Goal: Communication & Community: Answer question/provide support

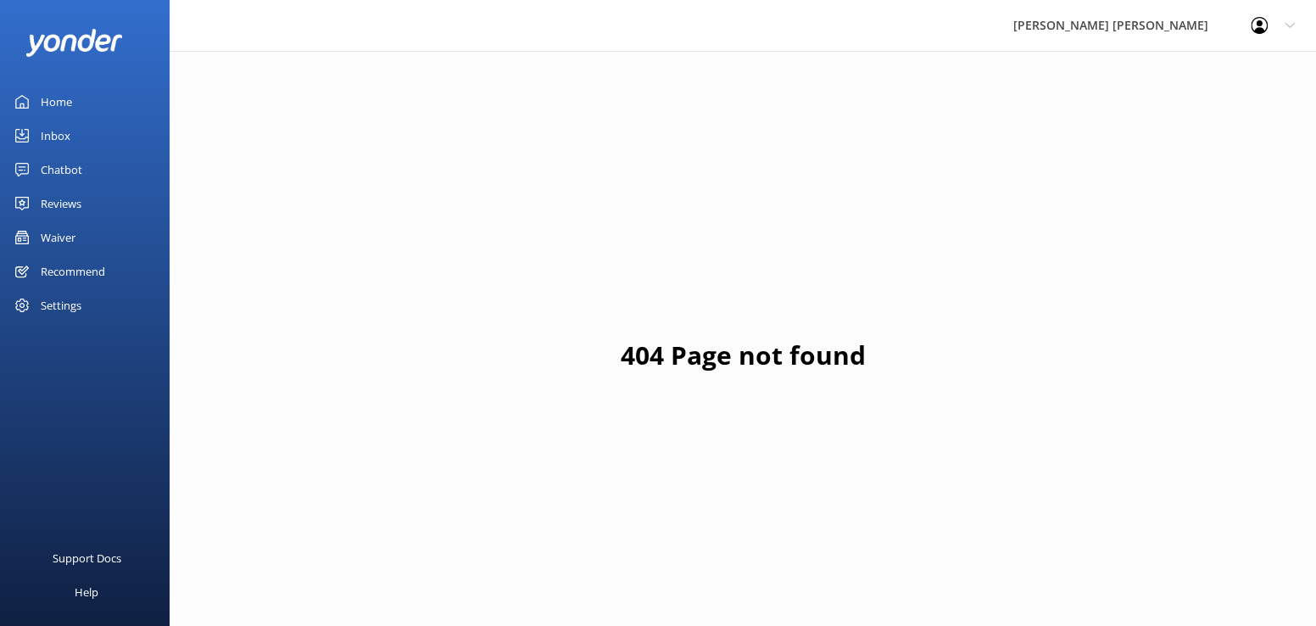
drag, startPoint x: 60, startPoint y: 237, endPoint x: 60, endPoint y: 253, distance: 15.3
click at [60, 237] on div "Waiver" at bounding box center [58, 237] width 35 height 34
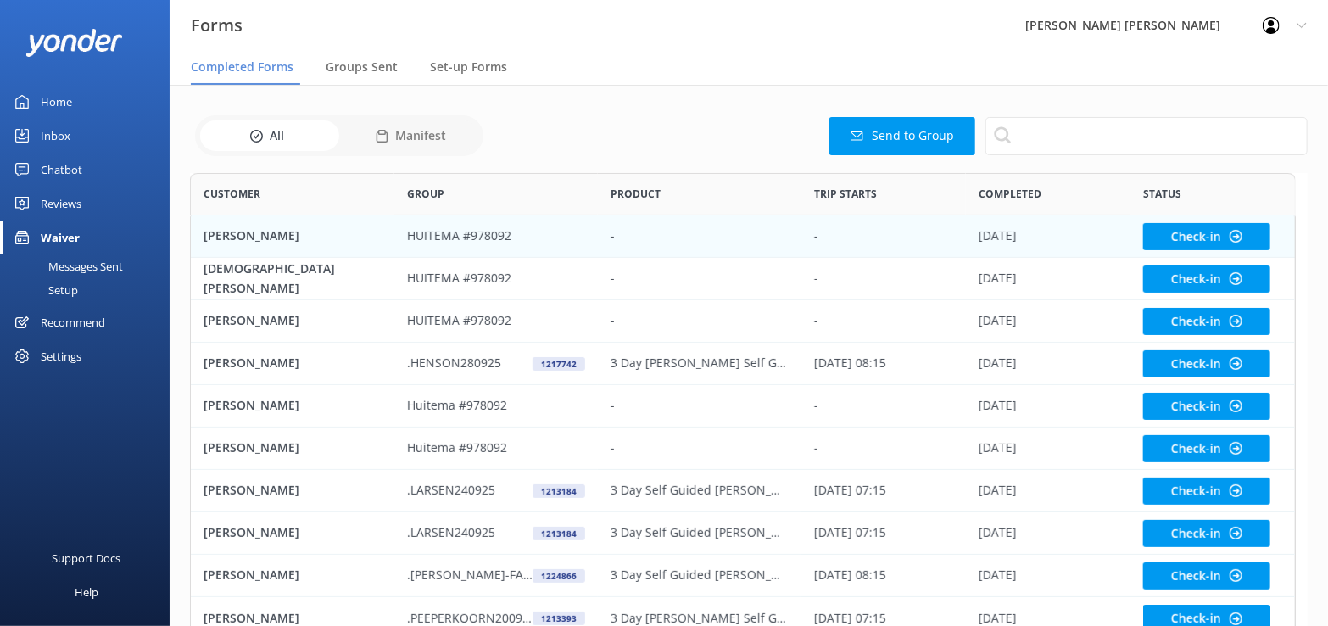
scroll to position [455, 1093]
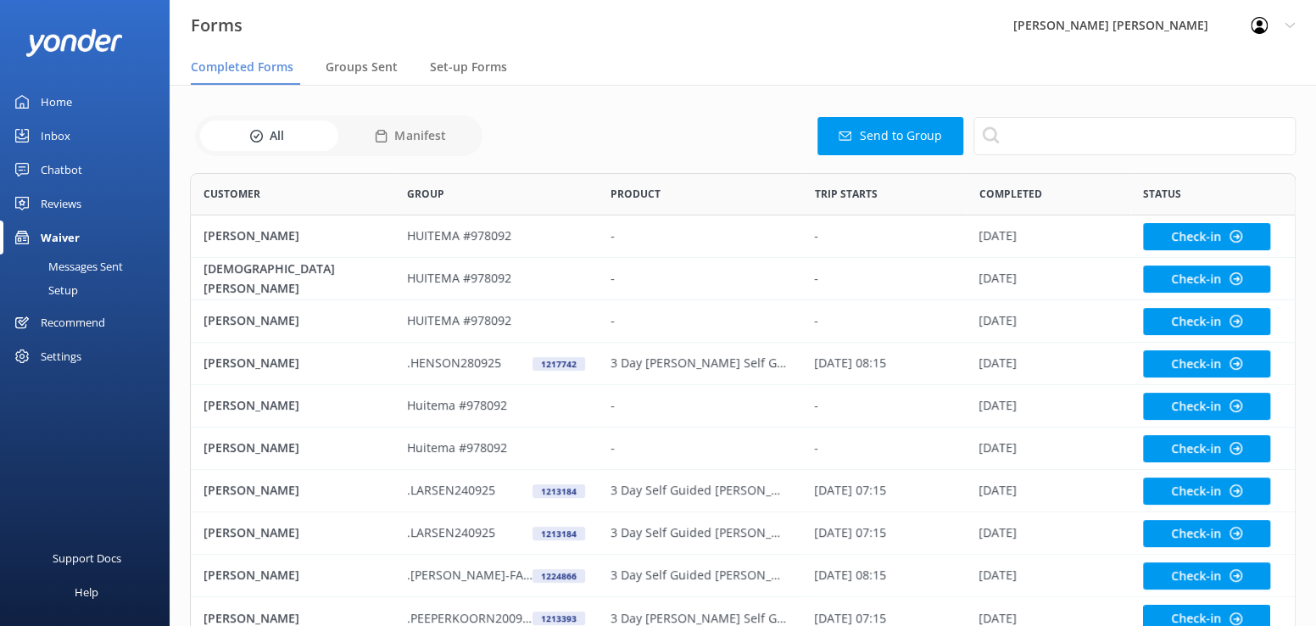
click at [65, 163] on div "Chatbot" at bounding box center [62, 170] width 42 height 34
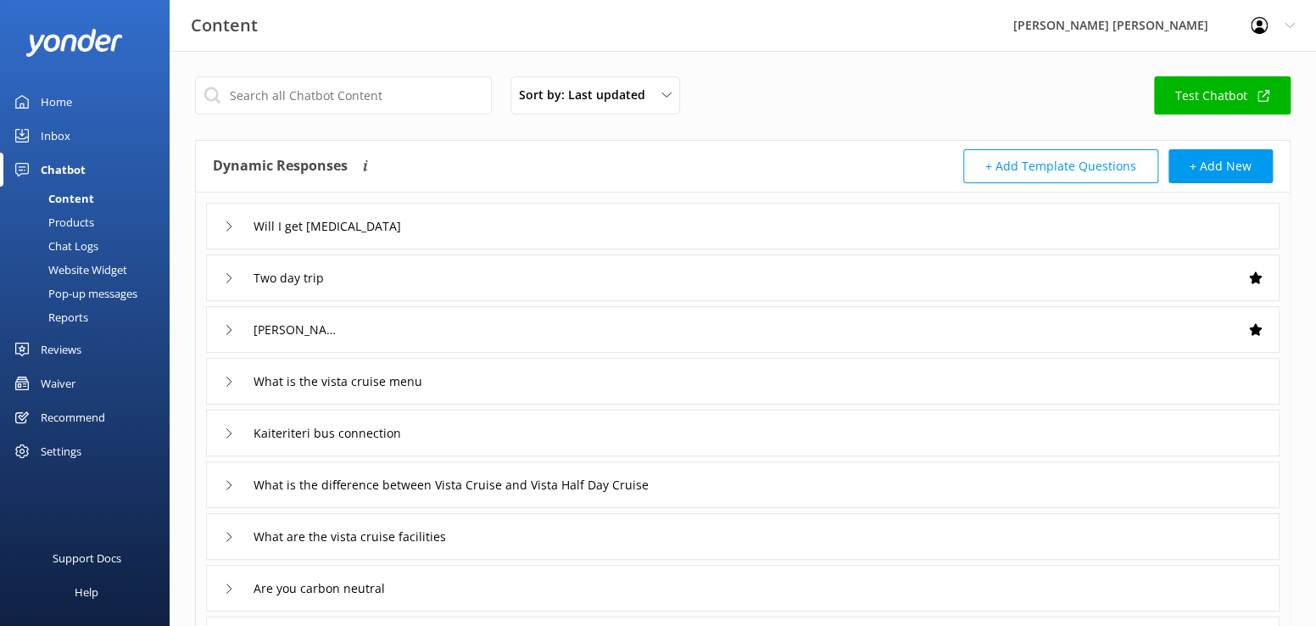
click at [54, 134] on div "Inbox" at bounding box center [56, 136] width 30 height 34
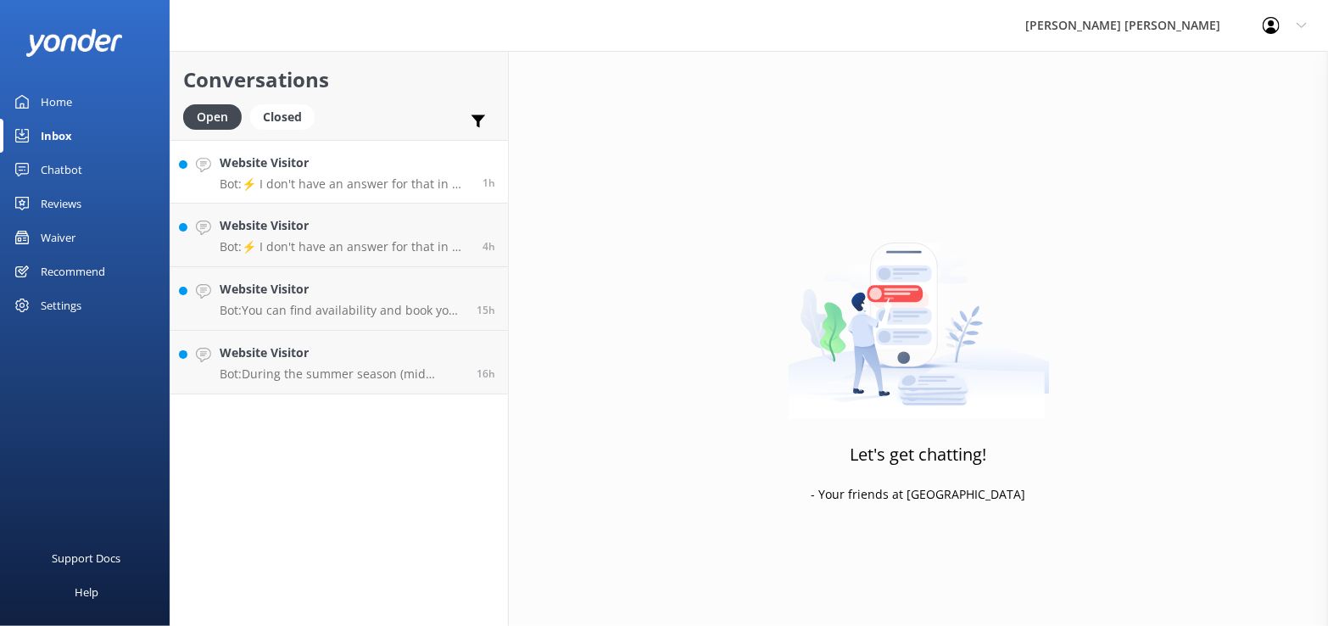
click at [312, 183] on p "Bot: ⚡ I don't have an answer for that in my knowledge base. Please try and rep…" at bounding box center [345, 183] width 250 height 15
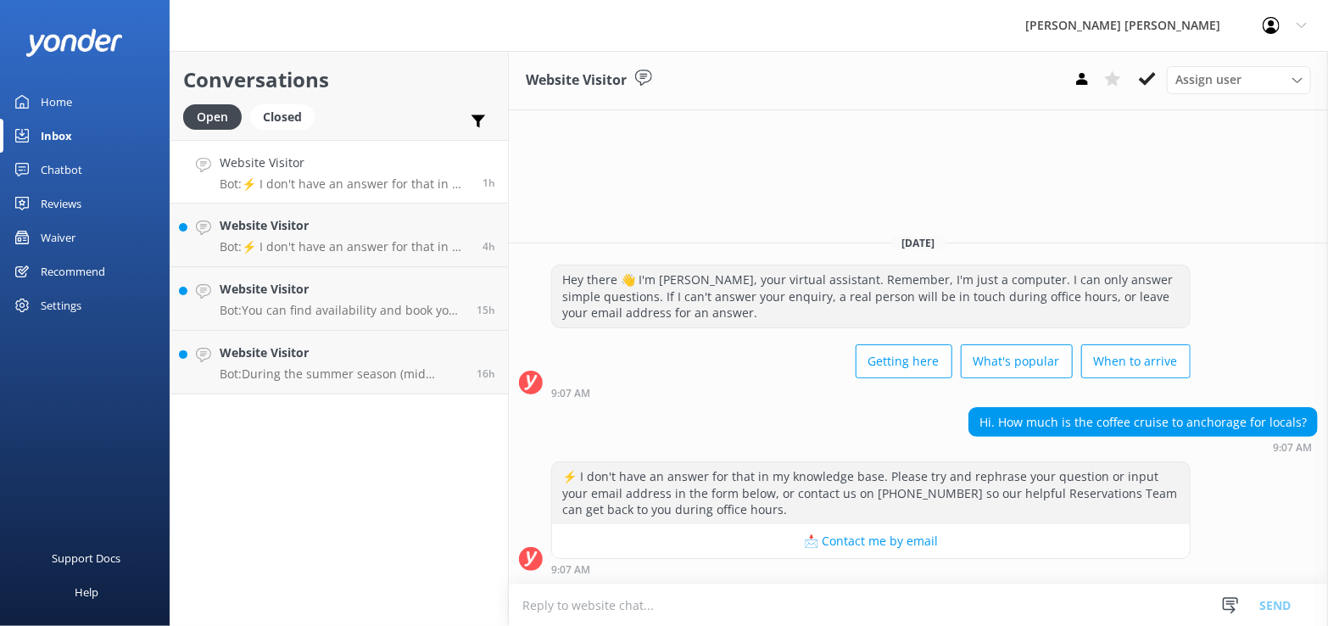
click at [624, 607] on textarea at bounding box center [918, 605] width 819 height 42
click at [366, 229] on h4 "Website Visitor" at bounding box center [345, 225] width 250 height 19
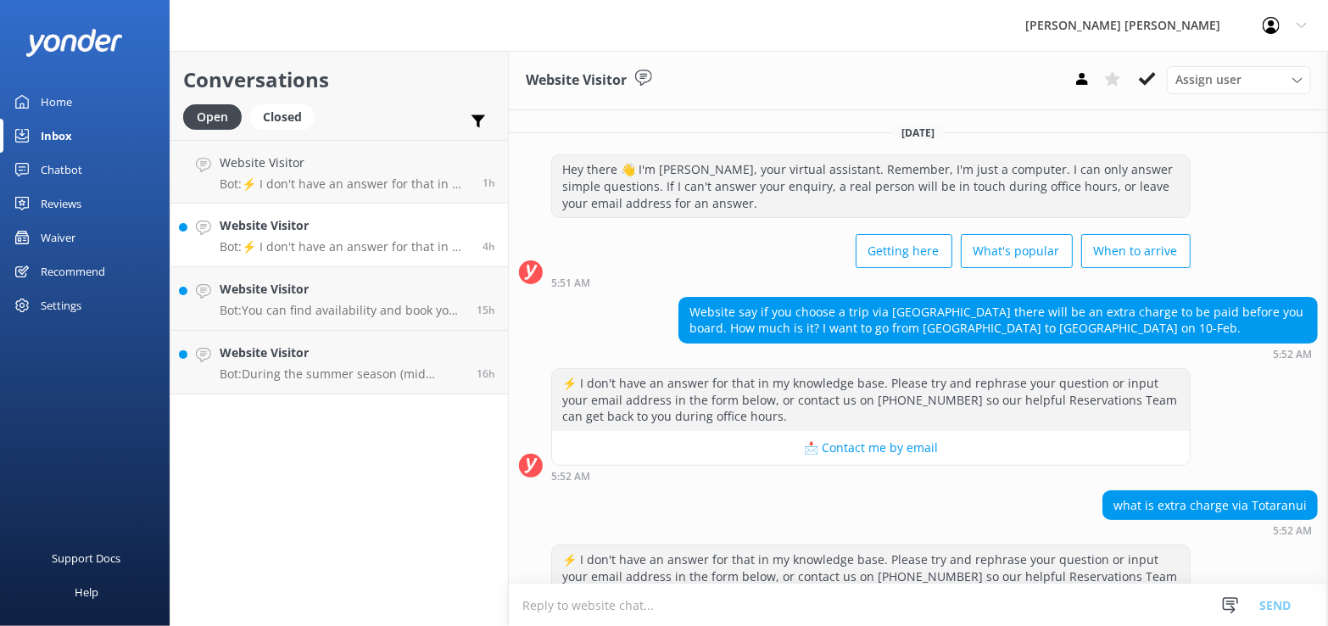
scroll to position [81, 0]
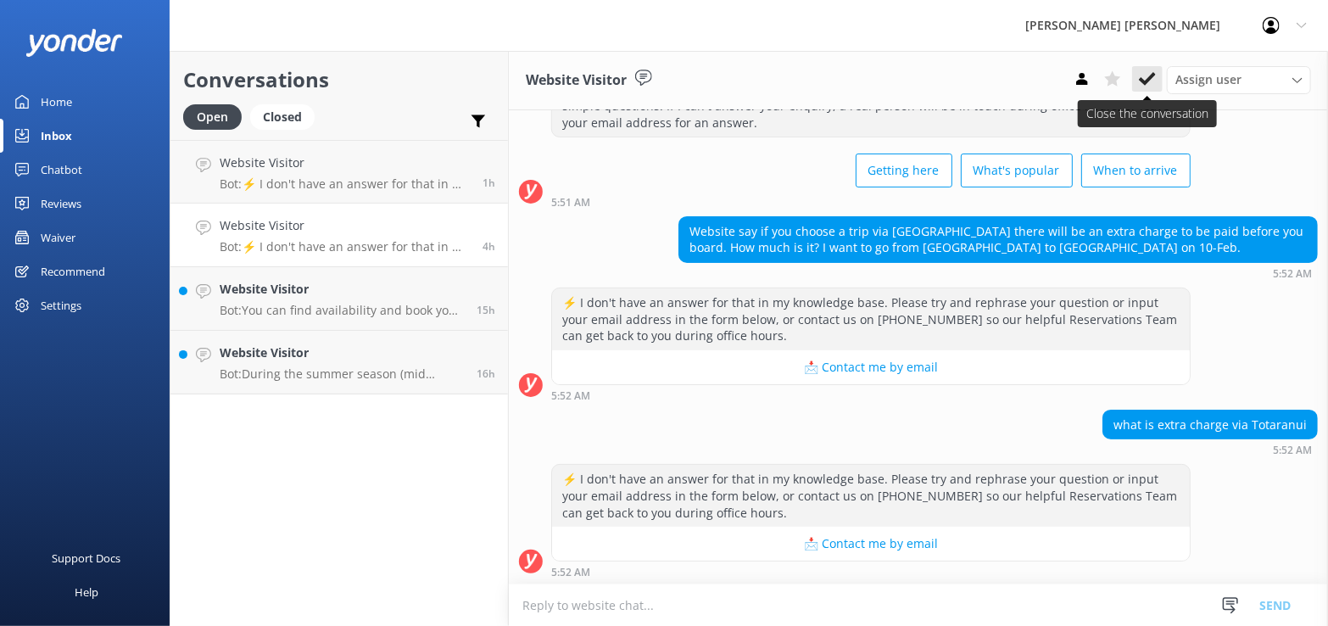
click at [1149, 77] on icon at bounding box center [1147, 78] width 17 height 17
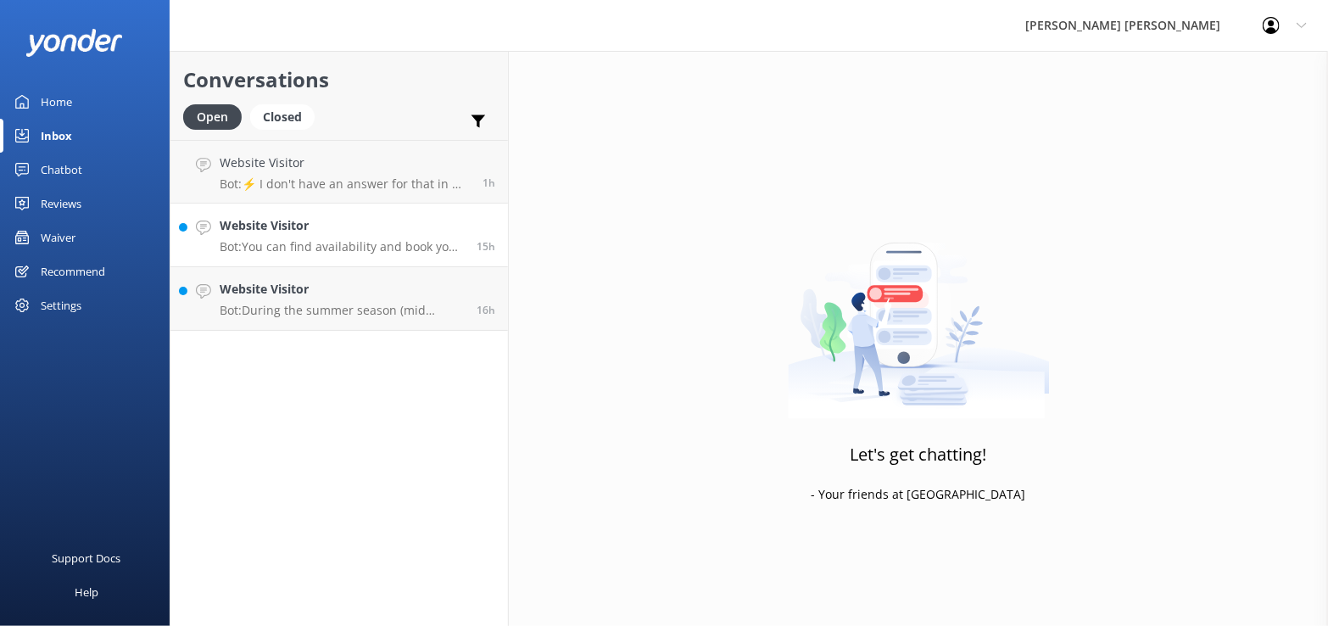
click at [412, 235] on h4 "Website Visitor" at bounding box center [342, 225] width 244 height 19
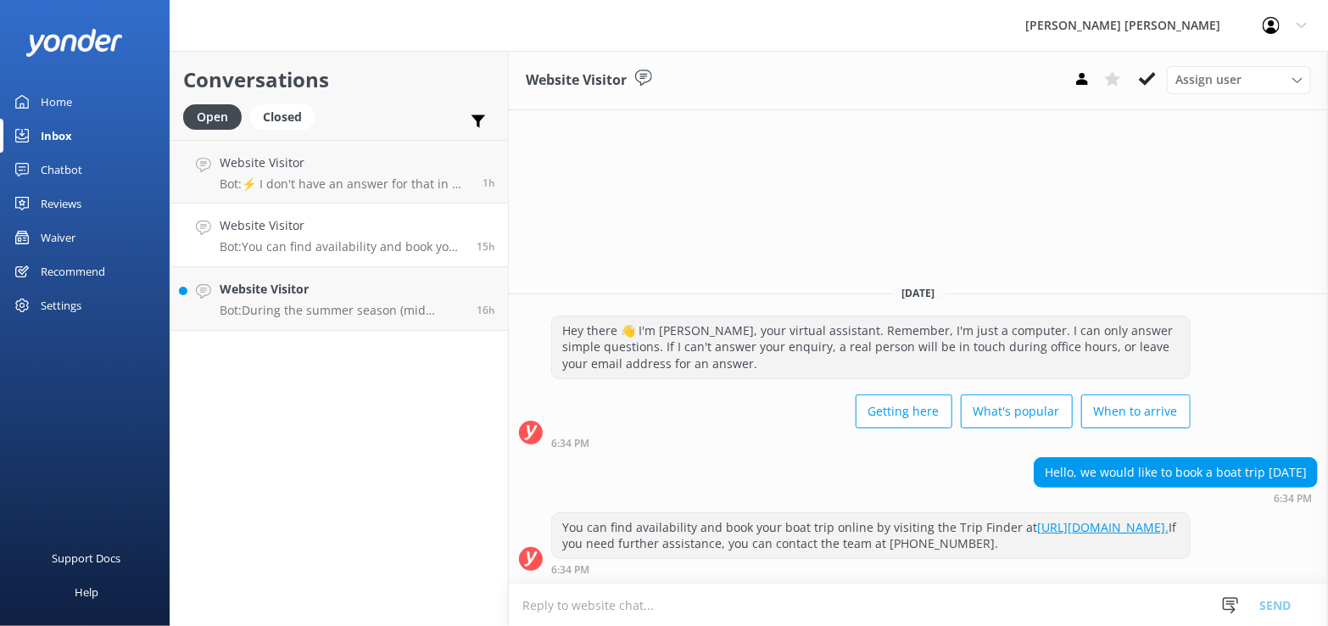
click at [762, 583] on form "Snippets Manage Save time responding and get consistent tone of response by cre…" at bounding box center [918, 604] width 819 height 42
click at [1147, 77] on icon at bounding box center [1147, 78] width 17 height 17
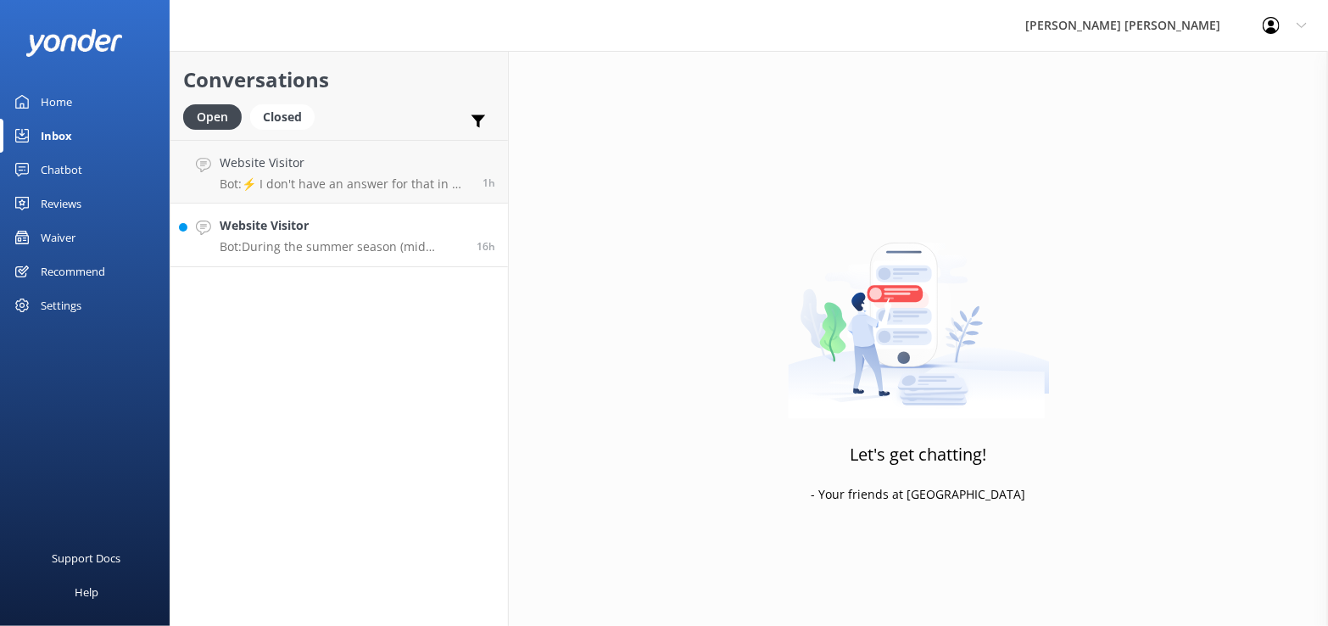
click at [339, 236] on div "Website Visitor Bot: During the summer season (mid October to end April), The B…" at bounding box center [342, 234] width 244 height 37
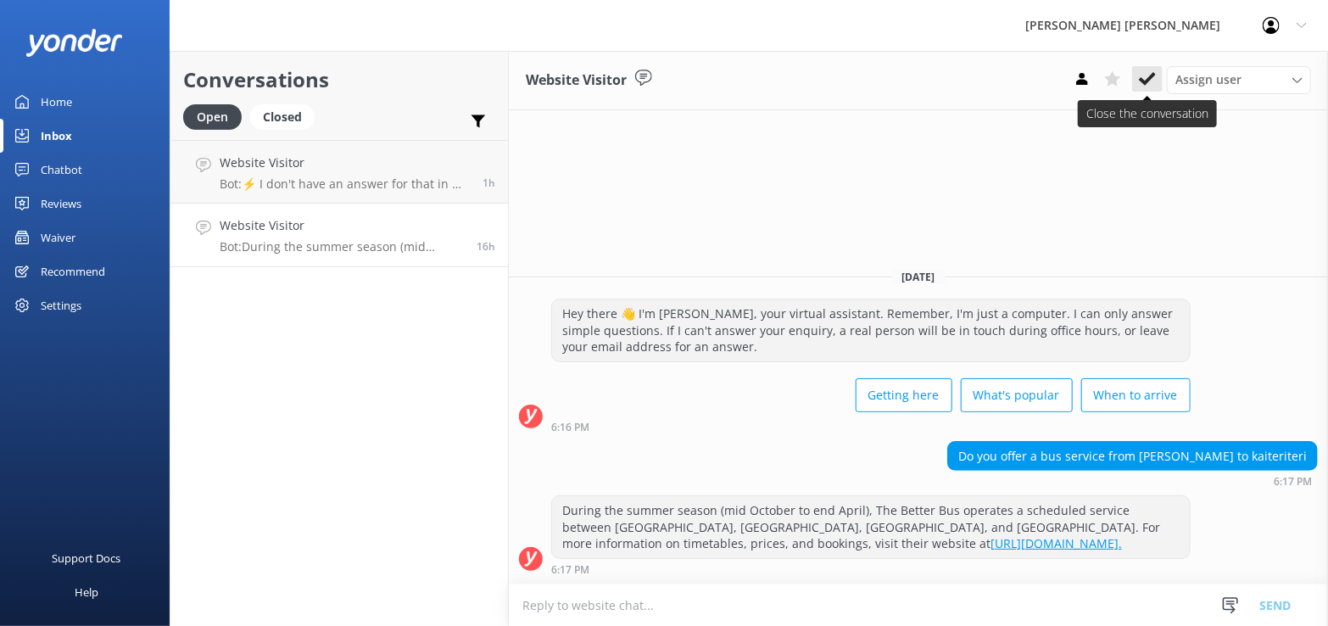
click at [1141, 83] on icon at bounding box center [1147, 78] width 17 height 17
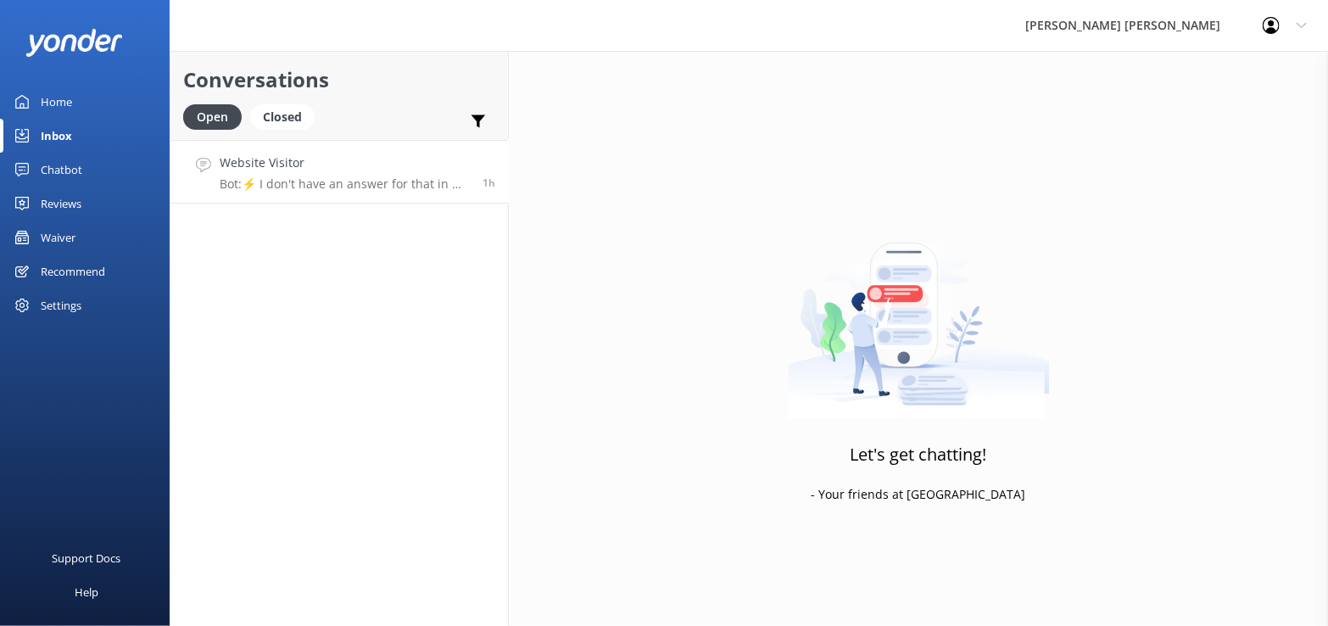
click at [401, 175] on div "Website Visitor Bot: ⚡ I don't have an answer for that in my knowledge base. Pl…" at bounding box center [345, 171] width 250 height 36
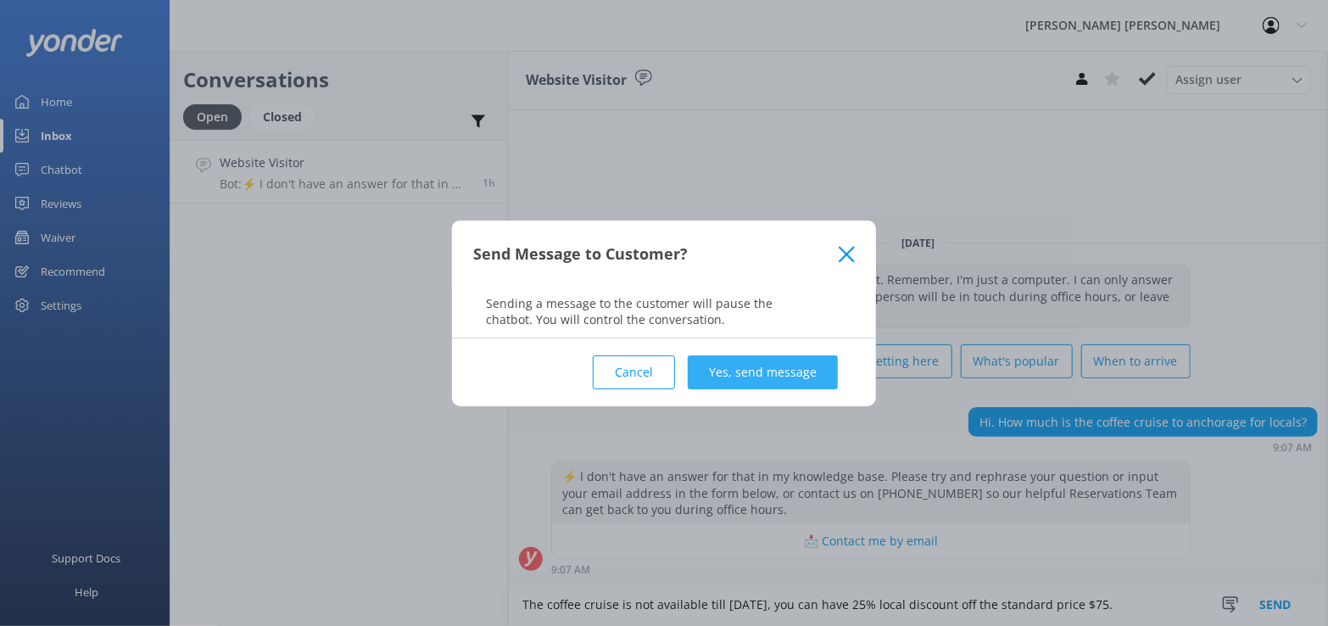
type textarea "The coffee cruise is not available till [DATE], you can have 25% local discount…"
click at [757, 365] on button "Yes, send message" at bounding box center [763, 372] width 150 height 34
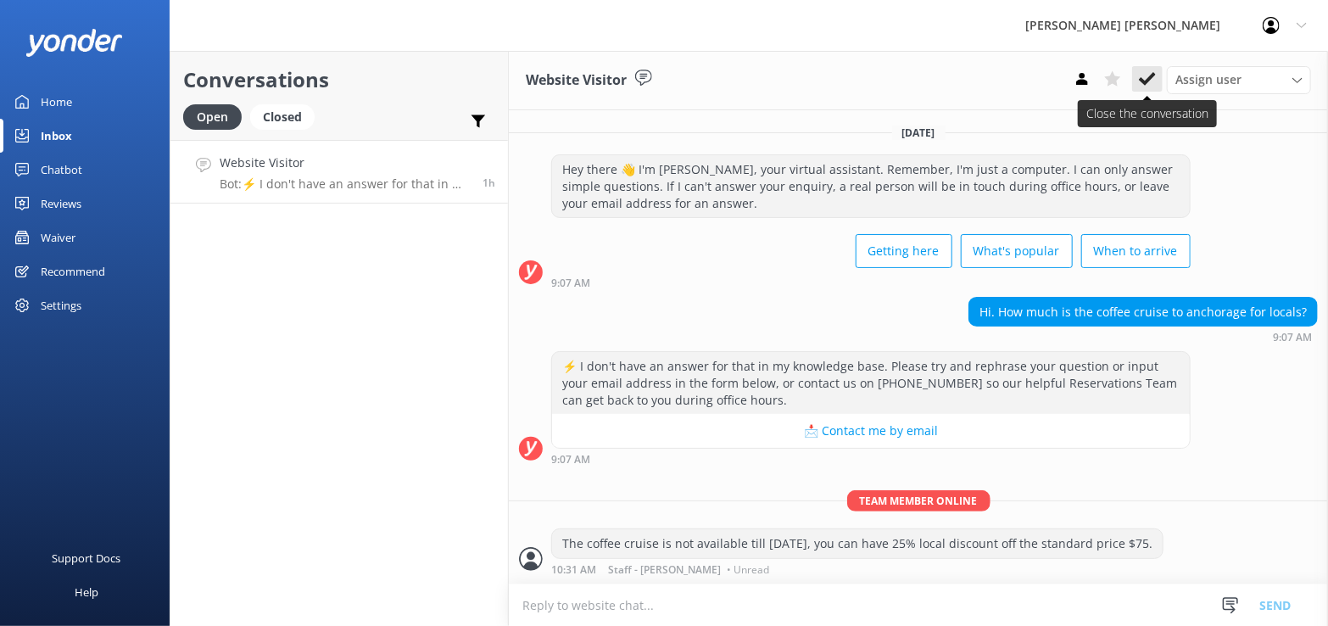
click at [1149, 73] on icon at bounding box center [1147, 78] width 17 height 17
